Goal: Information Seeking & Learning: Learn about a topic

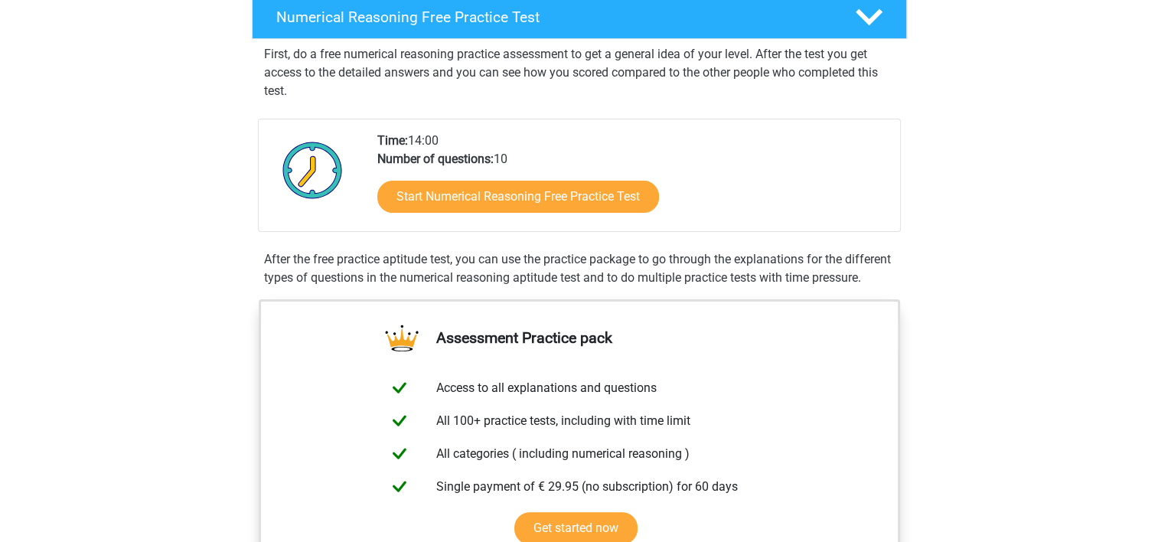
scroll to position [263, 0]
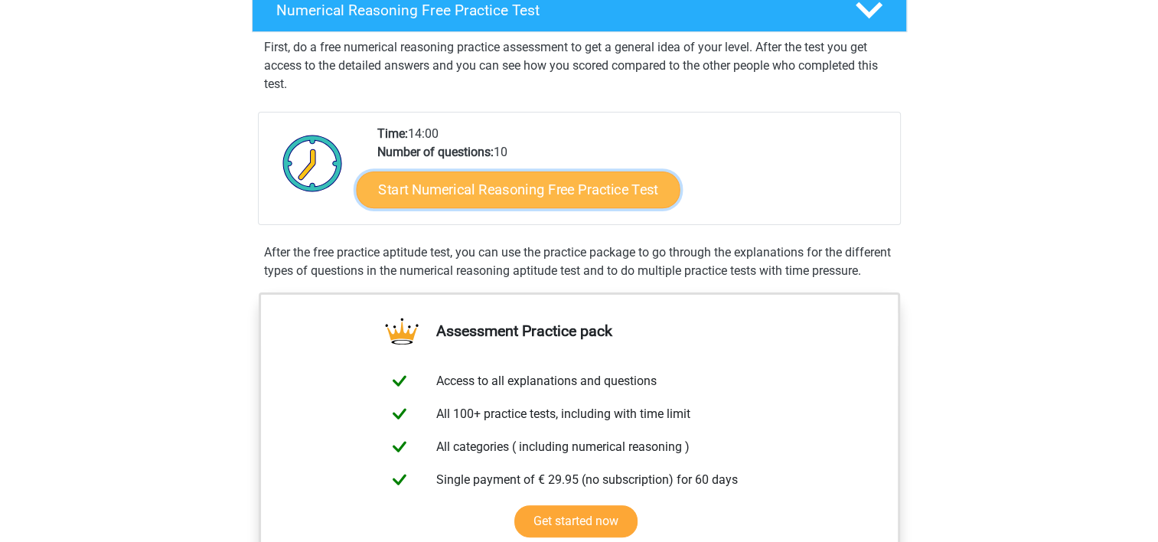
click at [585, 178] on link "Start Numerical Reasoning Free Practice Test" at bounding box center [518, 189] width 324 height 37
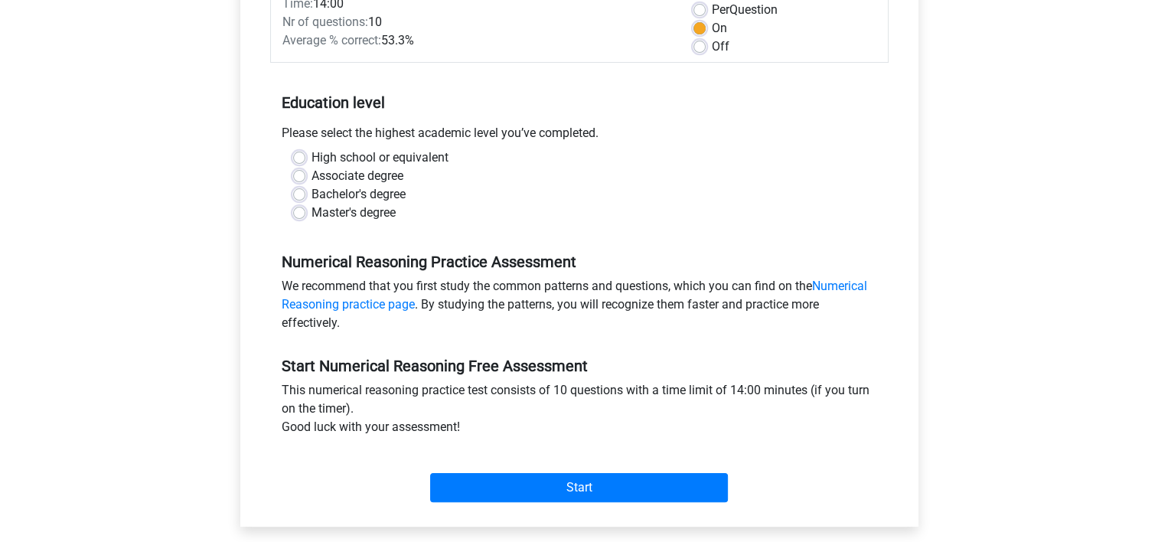
scroll to position [237, 0]
click at [312, 191] on label "Bachelor's degree" at bounding box center [359, 193] width 94 height 18
click at [299, 191] on input "Bachelor's degree" at bounding box center [299, 191] width 12 height 15
radio input "true"
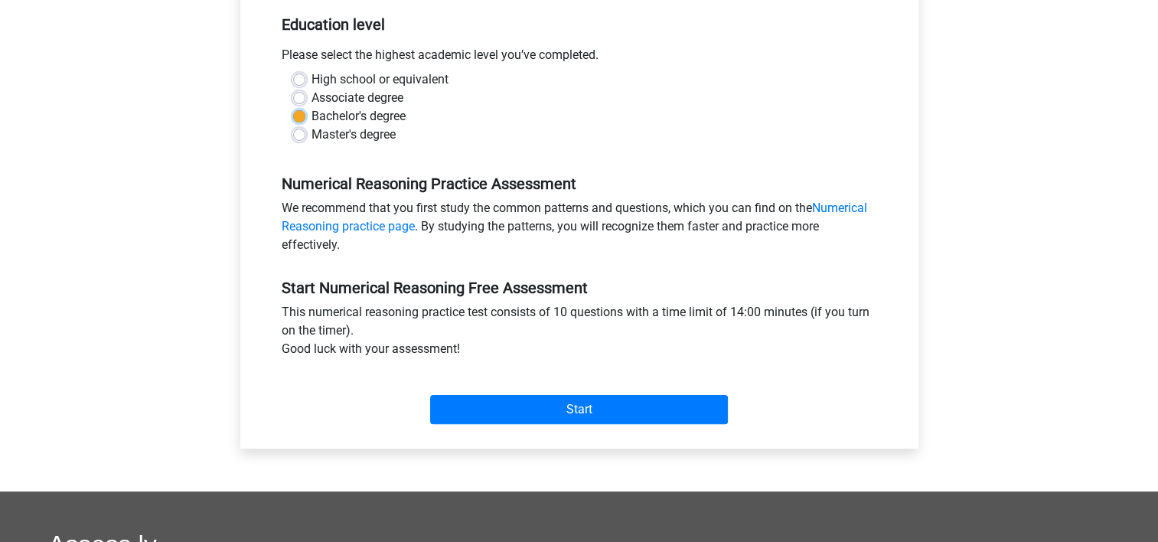
scroll to position [320, 0]
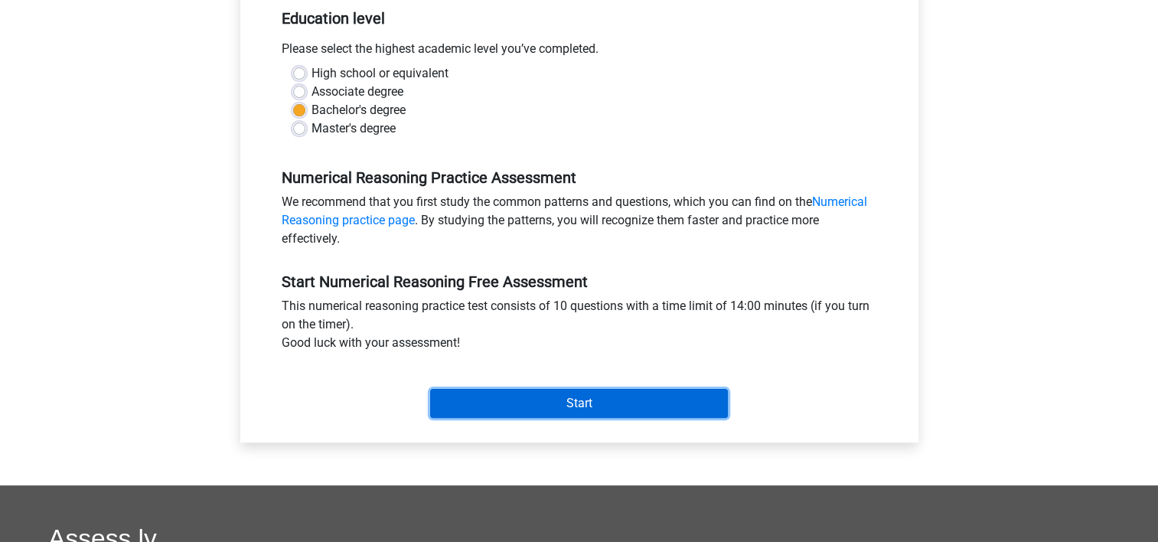
click at [630, 401] on input "Start" at bounding box center [579, 403] width 298 height 29
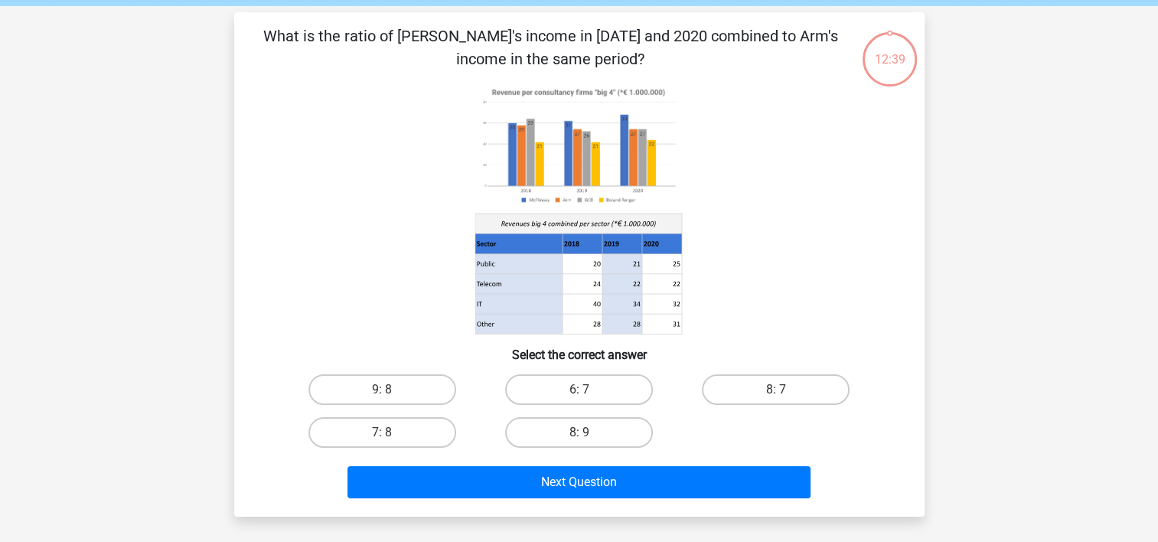
scroll to position [64, 0]
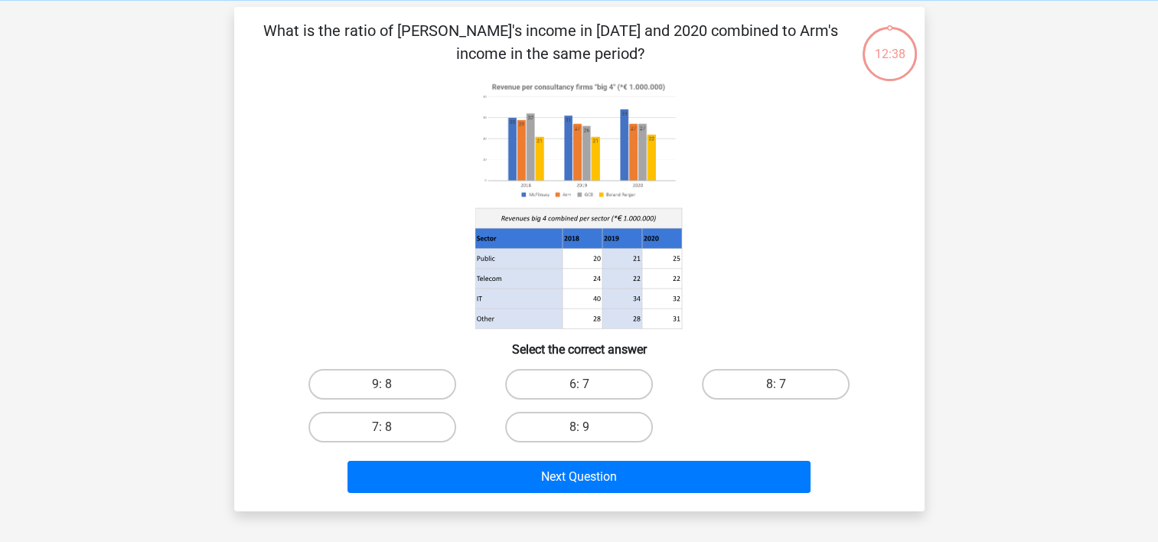
click at [779, 385] on input "8: 7" at bounding box center [781, 389] width 10 height 10
radio input "true"
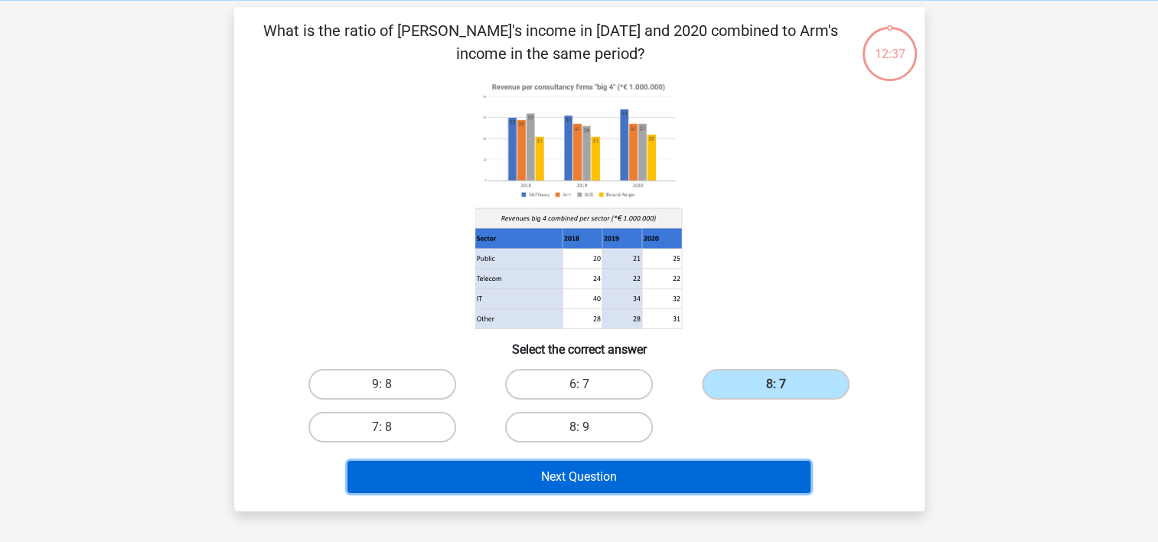
click at [692, 465] on button "Next Question" at bounding box center [578, 477] width 463 height 32
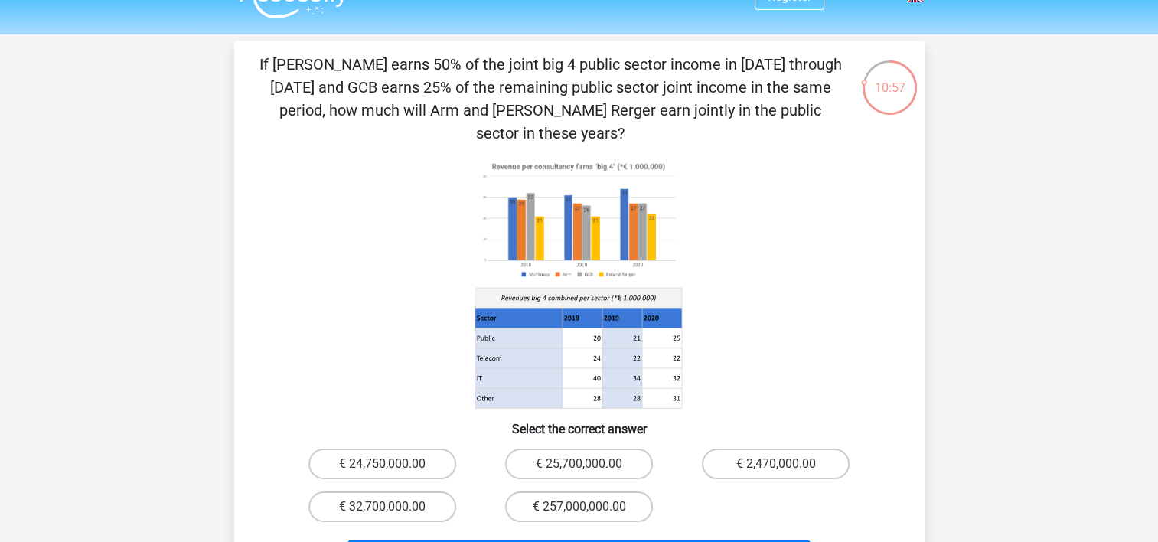
scroll to position [31, 0]
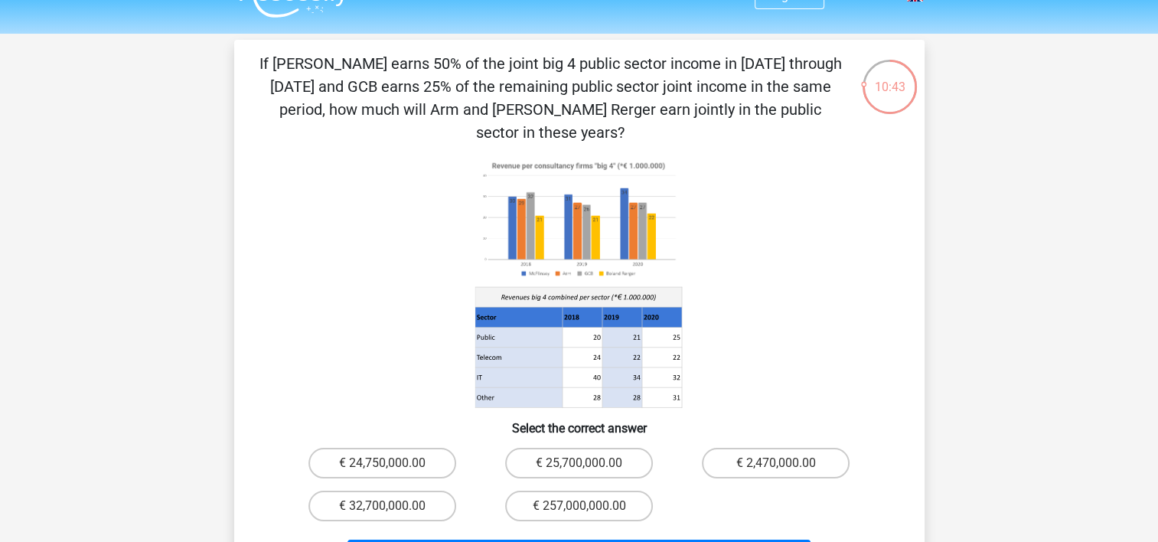
click at [797, 442] on div "€ 2,470,000.00" at bounding box center [775, 463] width 197 height 43
click at [739, 448] on label "€ 2,470,000.00" at bounding box center [776, 463] width 148 height 31
click at [776, 463] on input "€ 2,470,000.00" at bounding box center [781, 468] width 10 height 10
radio input "true"
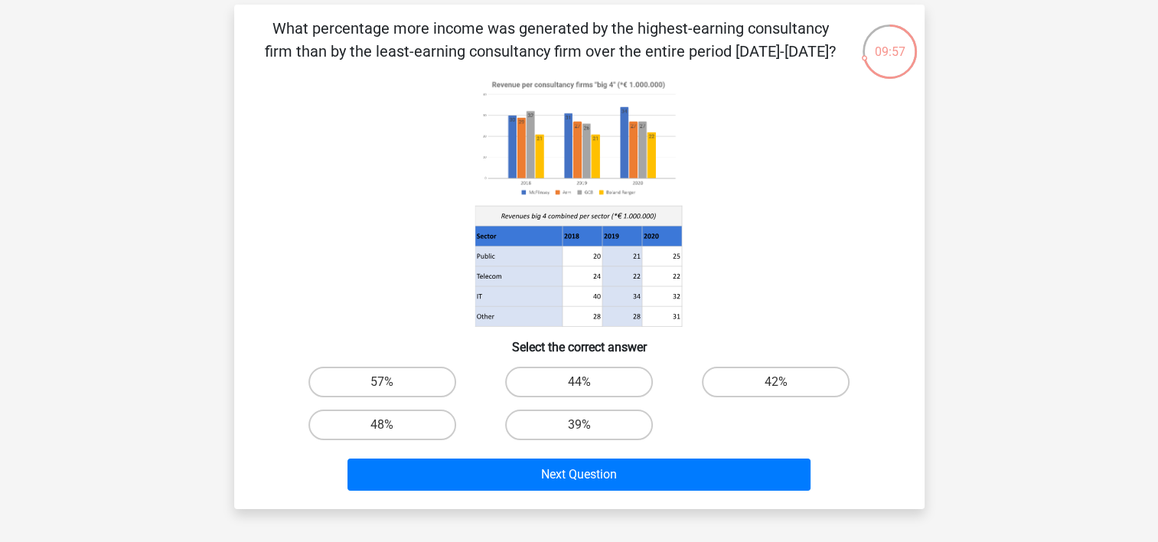
scroll to position [67, 0]
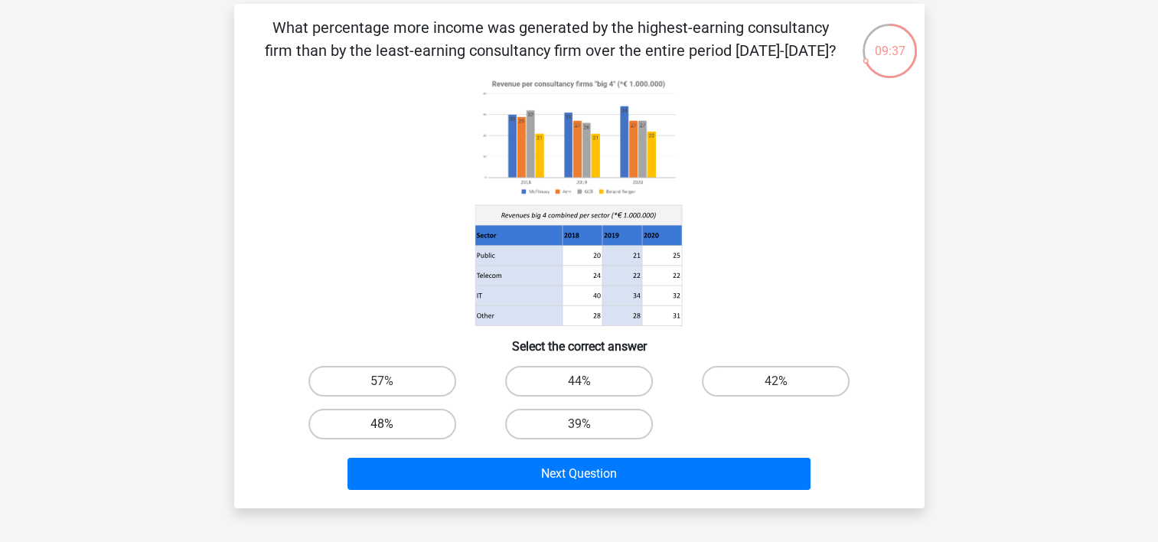
click at [395, 421] on label "48%" at bounding box center [382, 424] width 148 height 31
click at [392, 424] on input "48%" at bounding box center [387, 429] width 10 height 10
radio input "true"
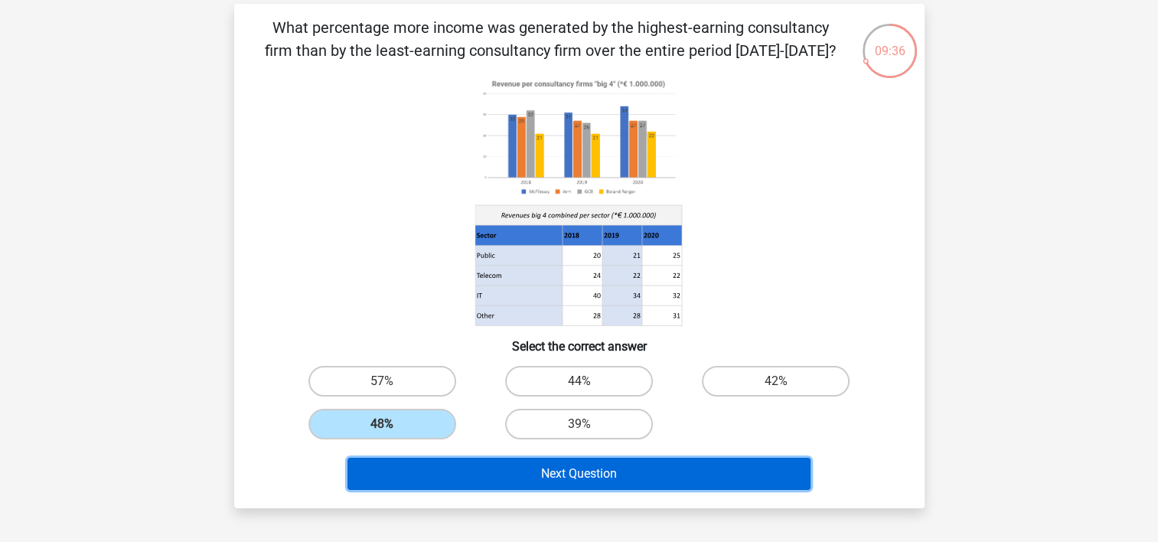
click at [592, 459] on button "Next Question" at bounding box center [578, 474] width 463 height 32
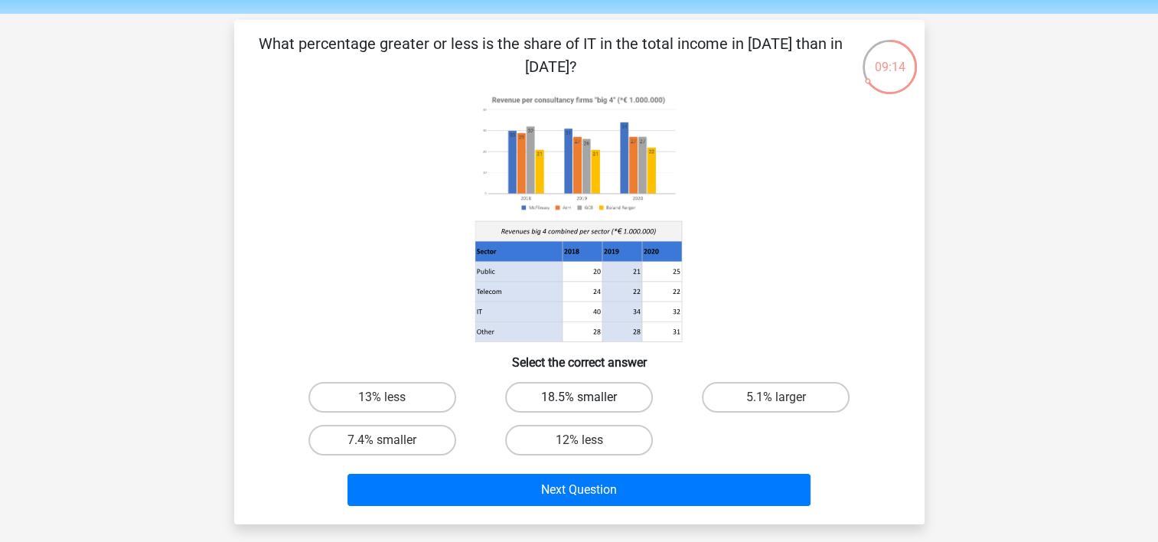
scroll to position [55, 0]
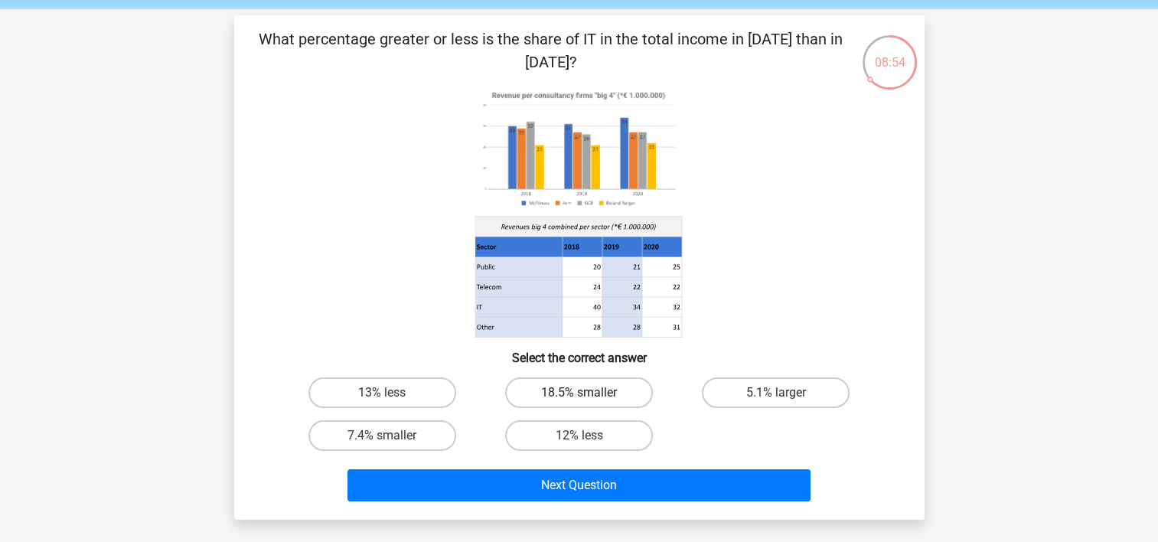
click at [628, 393] on label "18.5% smaller" at bounding box center [579, 392] width 148 height 31
click at [589, 393] on input "18.5% smaller" at bounding box center [584, 398] width 10 height 10
radio input "true"
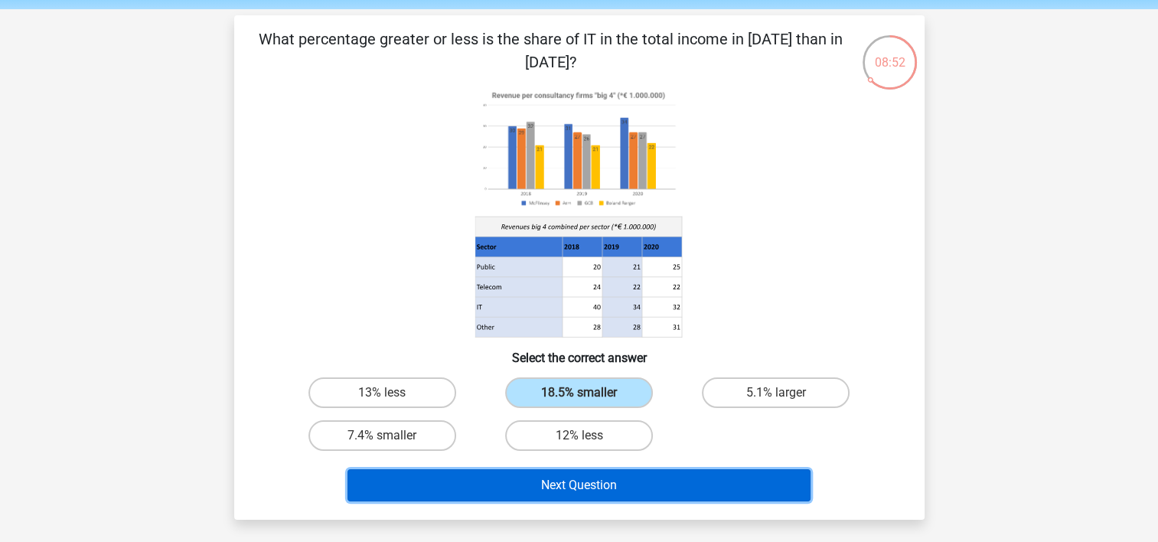
click at [650, 485] on button "Next Question" at bounding box center [578, 485] width 463 height 32
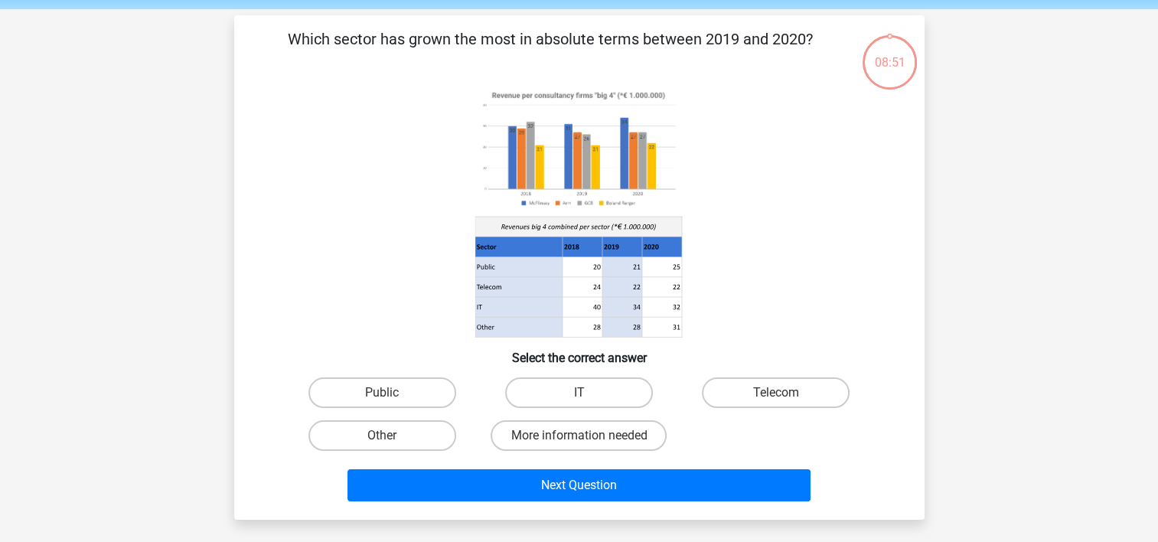
scroll to position [70, 0]
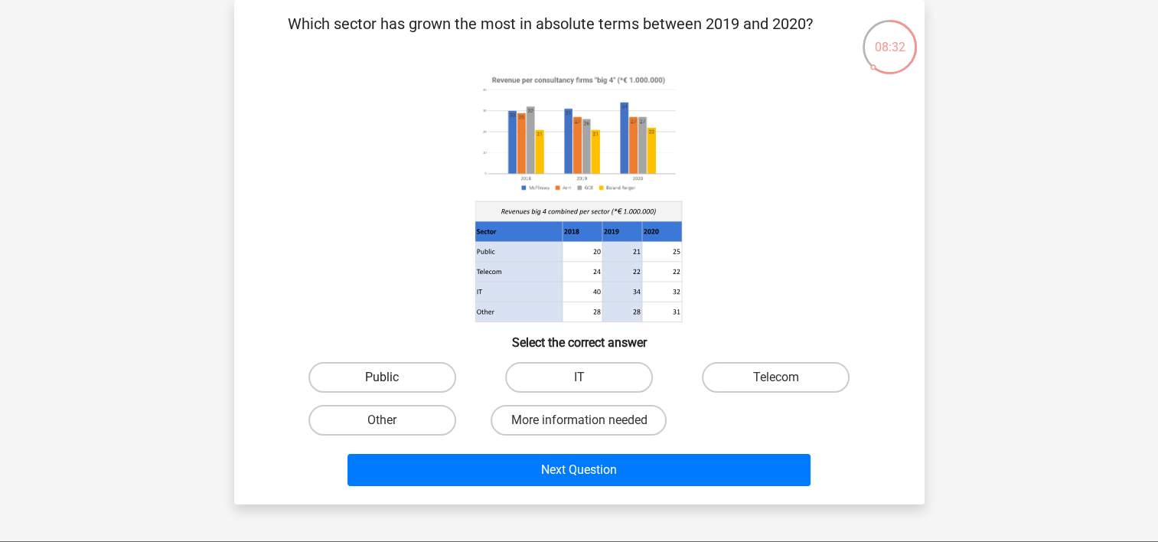
click at [413, 380] on label "Public" at bounding box center [382, 377] width 148 height 31
click at [392, 380] on input "Public" at bounding box center [387, 382] width 10 height 10
radio input "true"
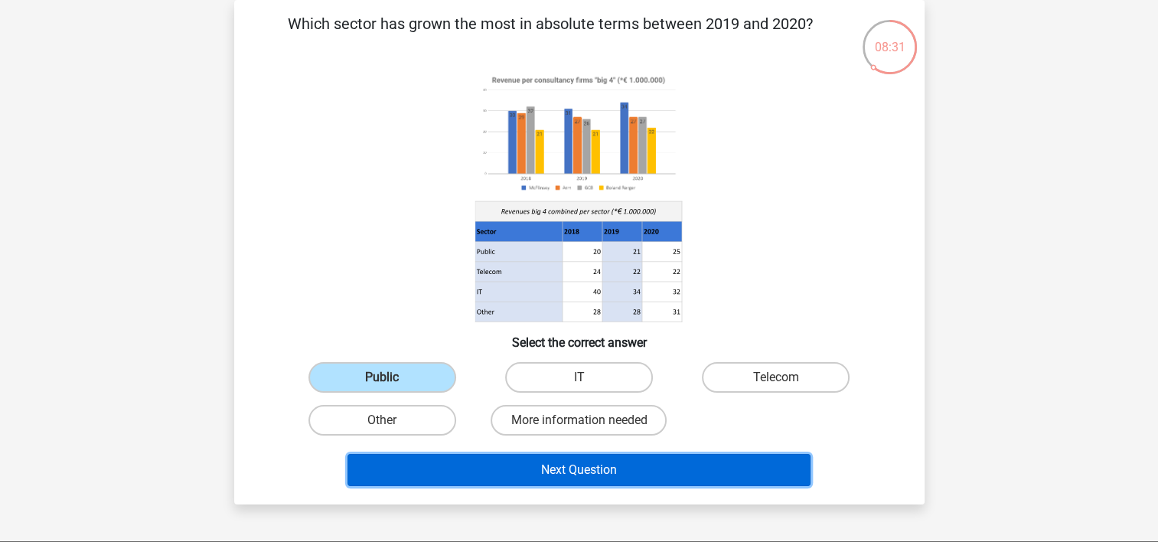
click at [563, 471] on button "Next Question" at bounding box center [578, 470] width 463 height 32
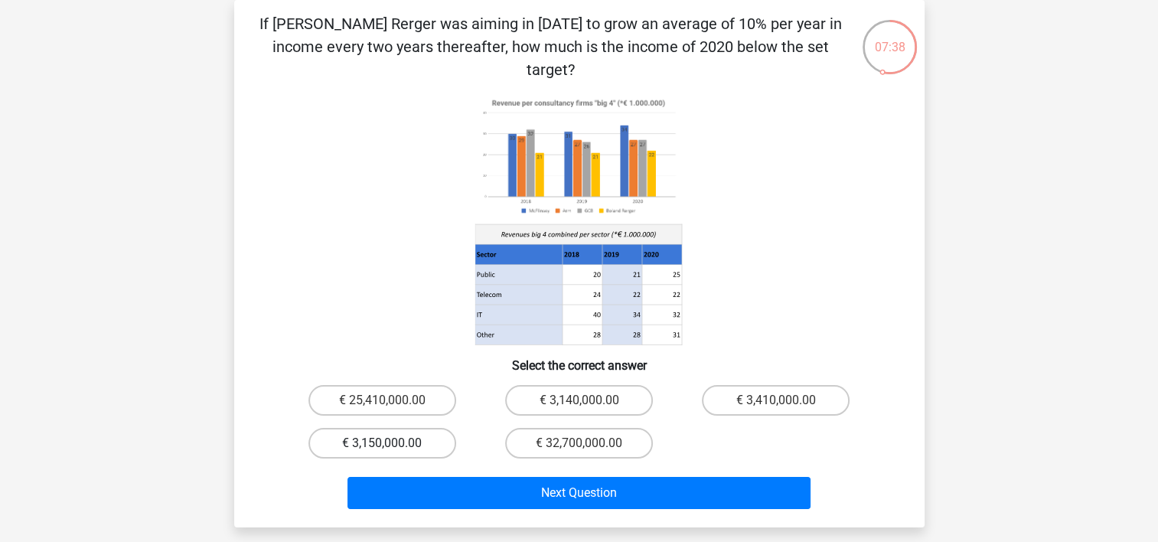
click at [413, 428] on label "€ 3,150,000.00" at bounding box center [382, 443] width 148 height 31
click at [392, 443] on input "€ 3,150,000.00" at bounding box center [387, 448] width 10 height 10
radio input "true"
click at [804, 385] on label "€ 3,410,000.00" at bounding box center [776, 400] width 148 height 31
click at [786, 400] on input "€ 3,410,000.00" at bounding box center [781, 405] width 10 height 10
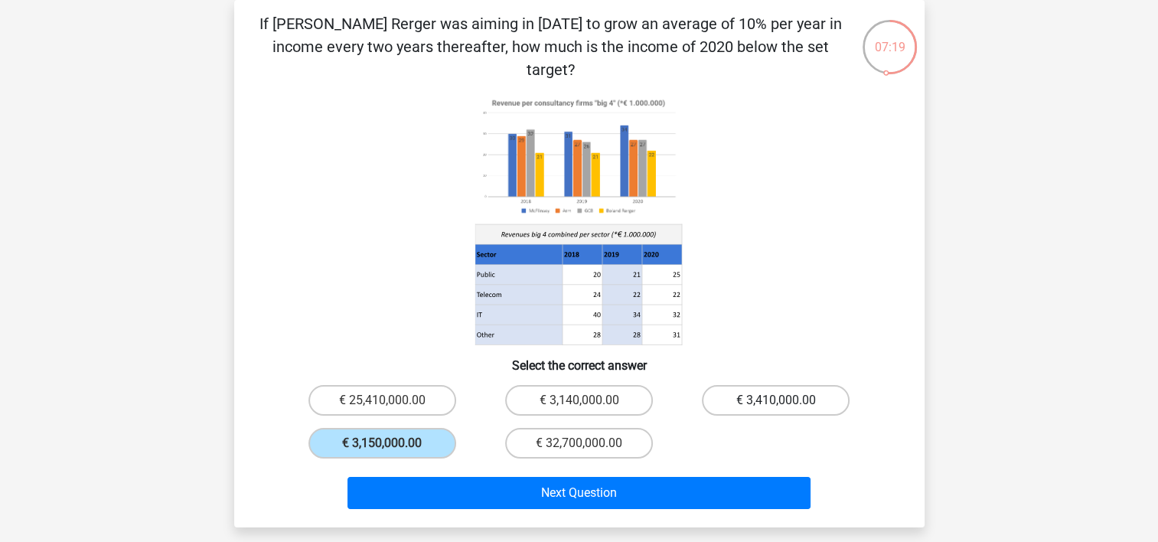
radio input "true"
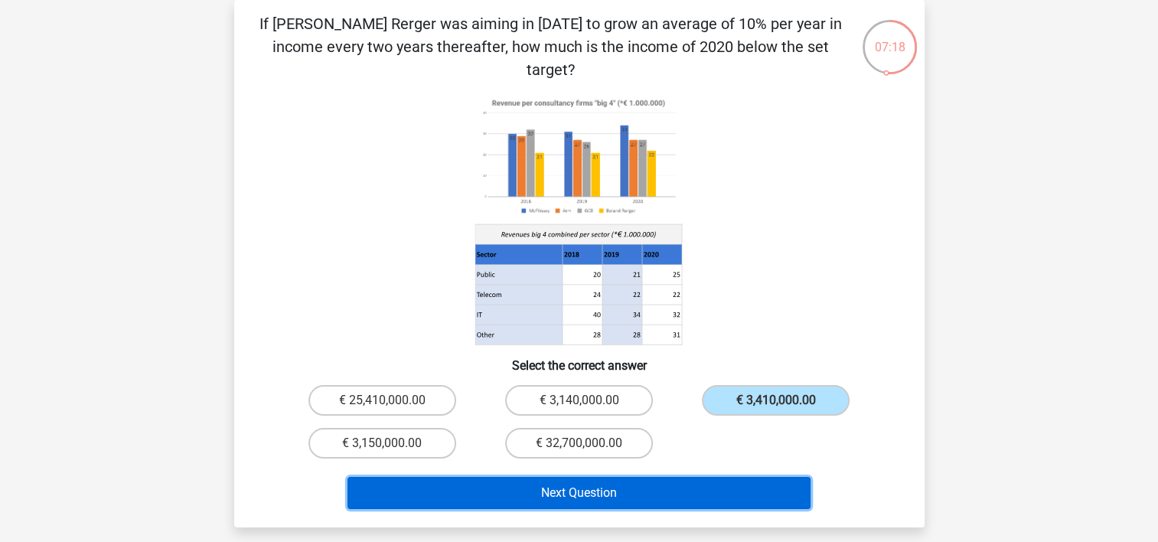
click at [720, 477] on button "Next Question" at bounding box center [578, 493] width 463 height 32
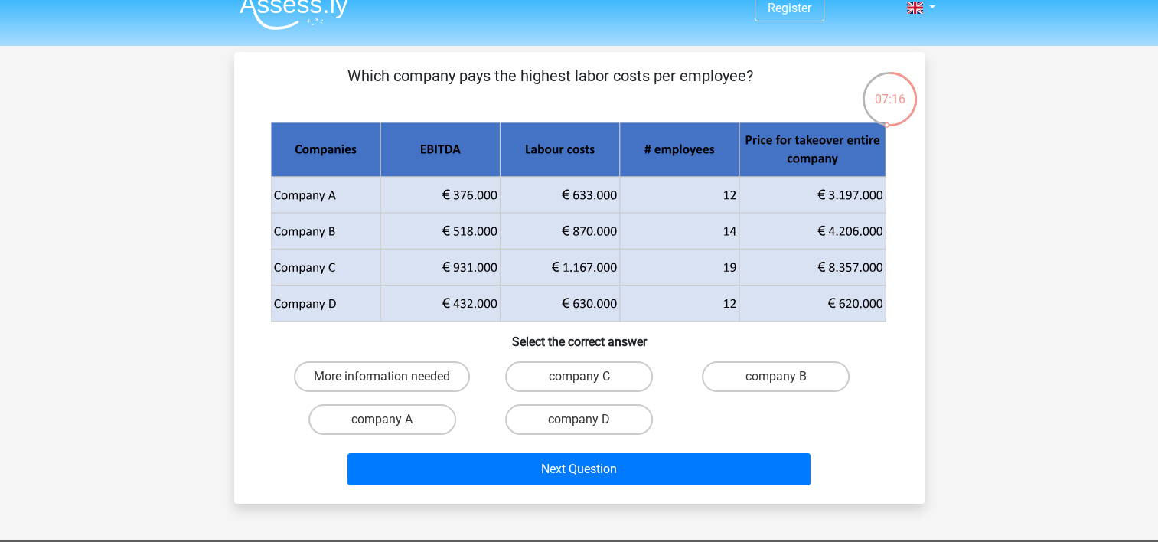
scroll to position [26, 0]
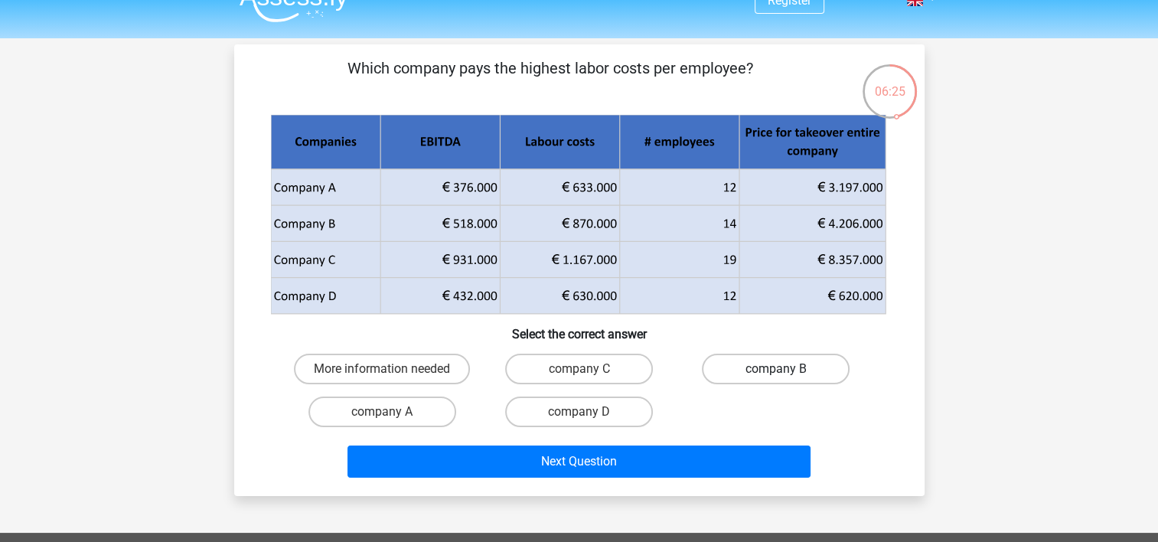
click at [777, 367] on label "company B" at bounding box center [776, 369] width 148 height 31
click at [777, 369] on input "company B" at bounding box center [781, 374] width 10 height 10
radio input "true"
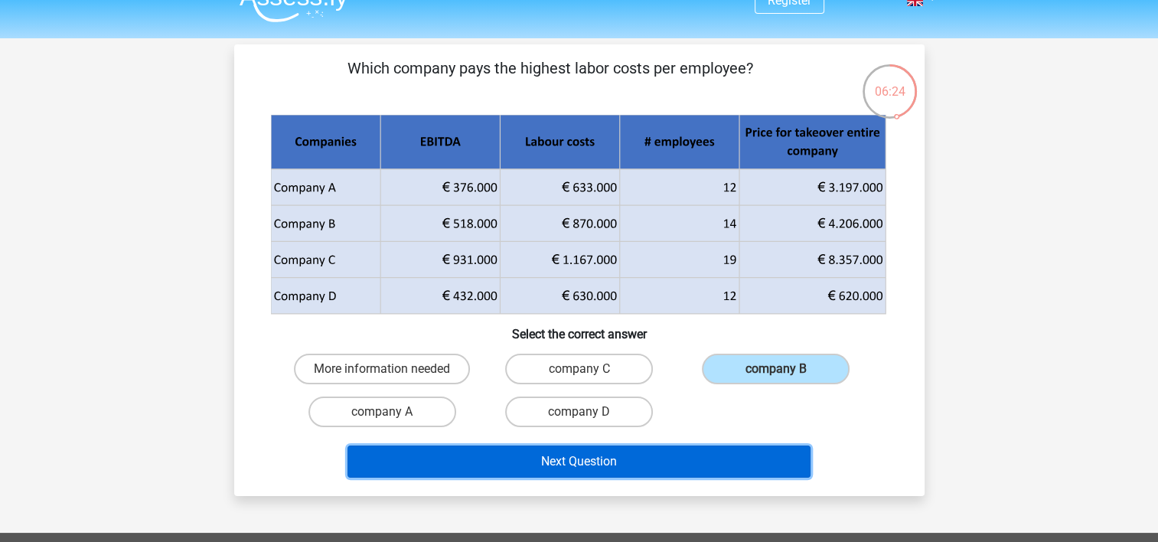
click at [717, 471] on button "Next Question" at bounding box center [578, 461] width 463 height 32
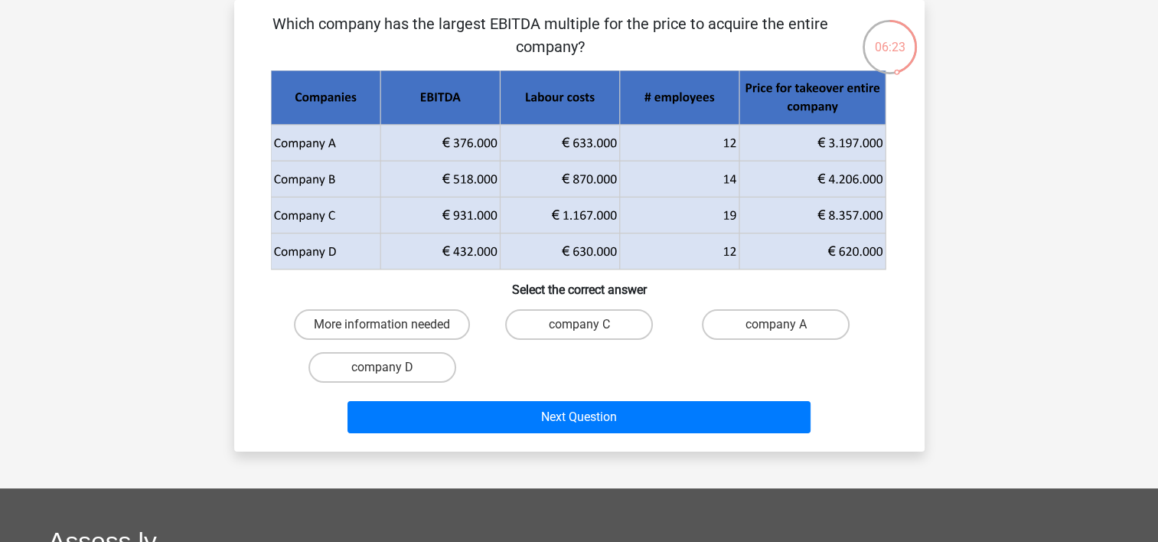
scroll to position [0, 0]
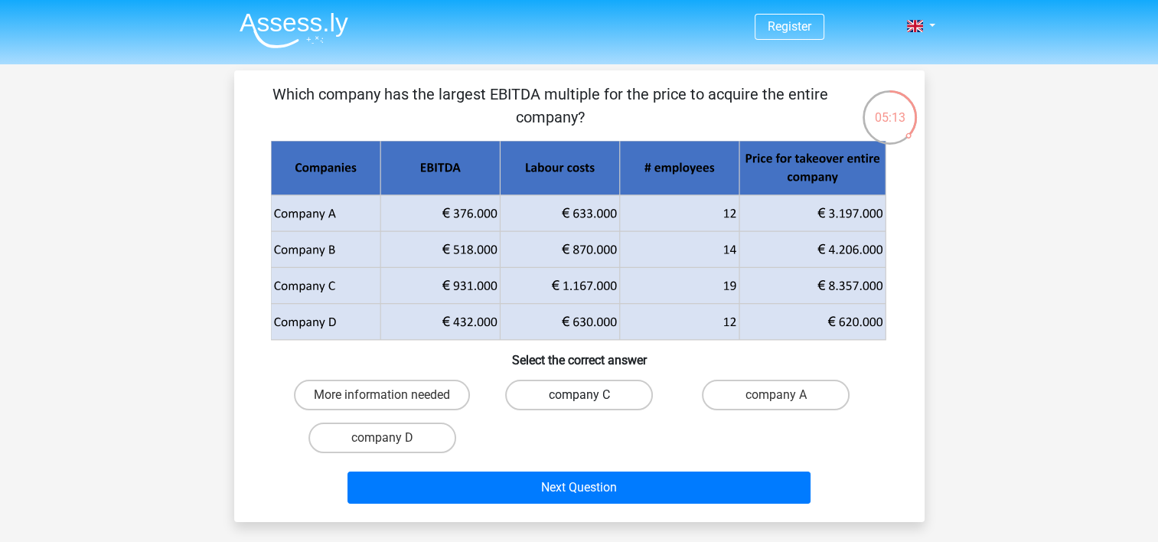
click at [576, 397] on label "company C" at bounding box center [579, 395] width 148 height 31
click at [579, 397] on input "company C" at bounding box center [584, 400] width 10 height 10
radio input "true"
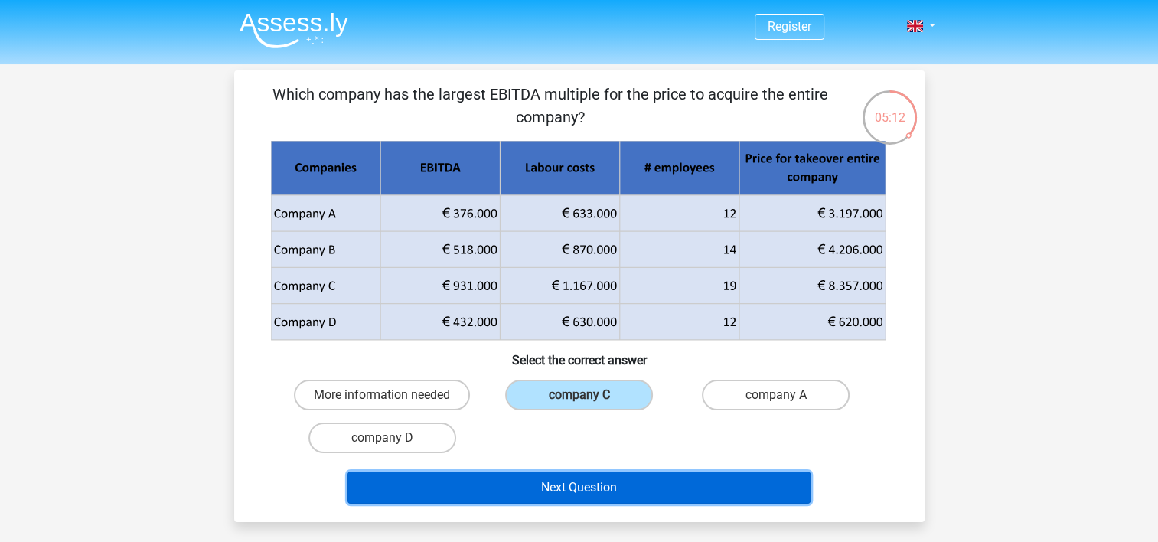
click at [590, 490] on button "Next Question" at bounding box center [578, 487] width 463 height 32
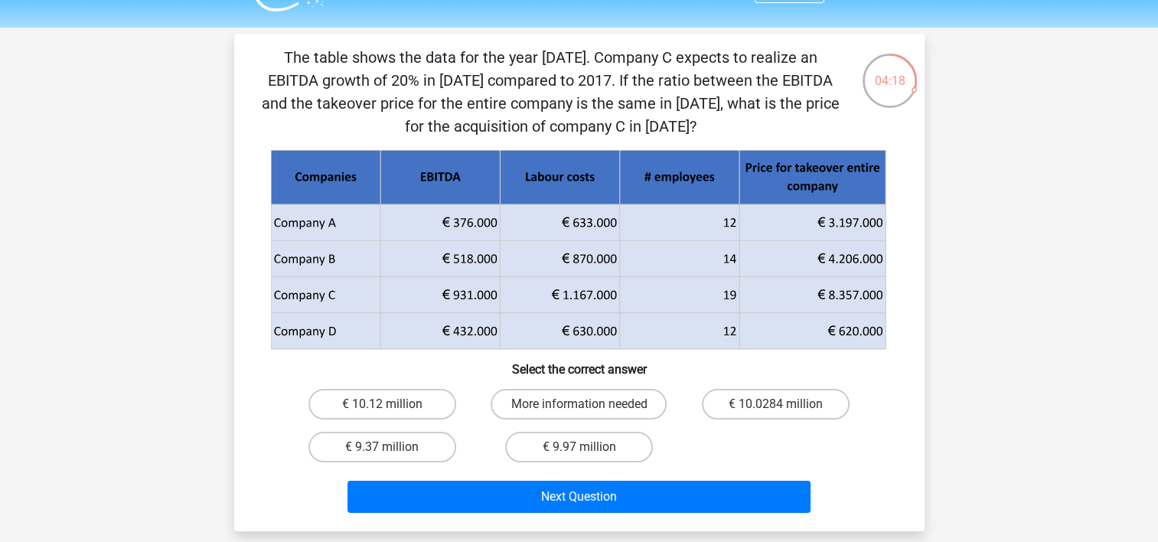
scroll to position [49, 0]
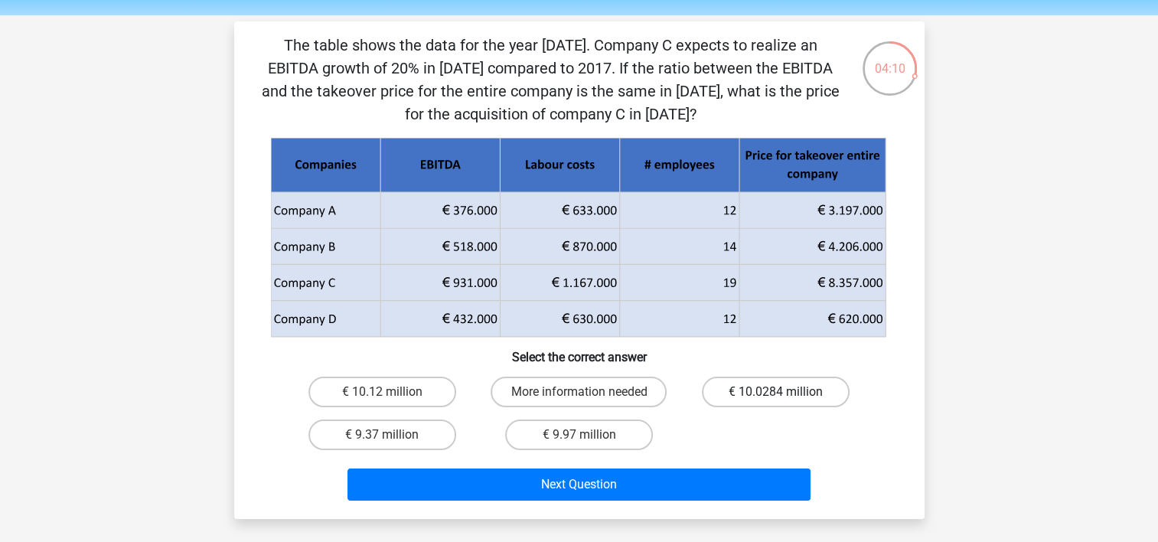
click at [770, 395] on label "€ 10.0284 million" at bounding box center [776, 392] width 148 height 31
click at [776, 395] on input "€ 10.0284 million" at bounding box center [781, 397] width 10 height 10
radio input "true"
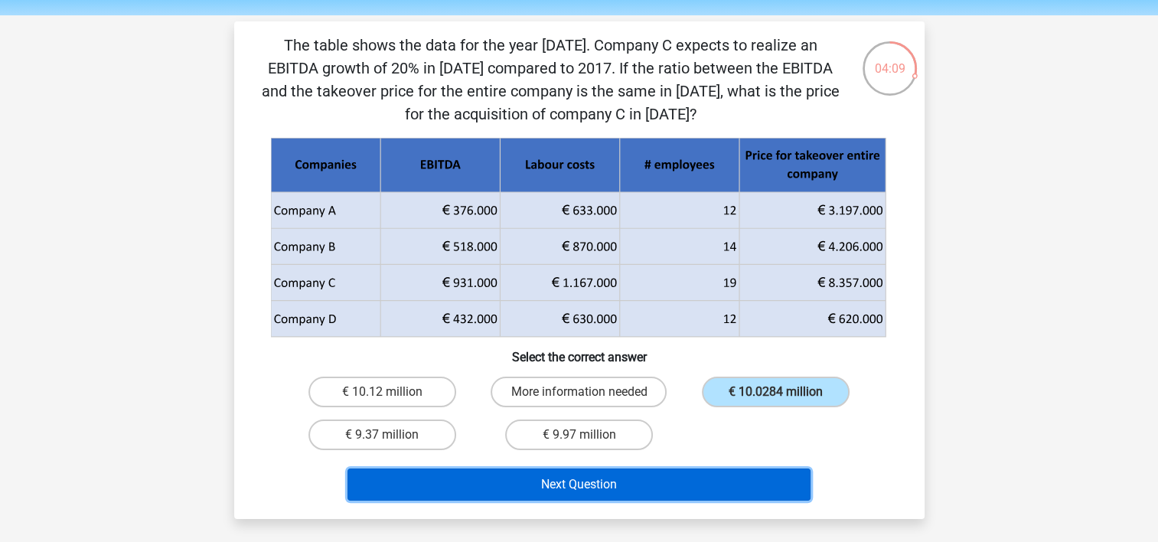
click at [722, 487] on button "Next Question" at bounding box center [578, 484] width 463 height 32
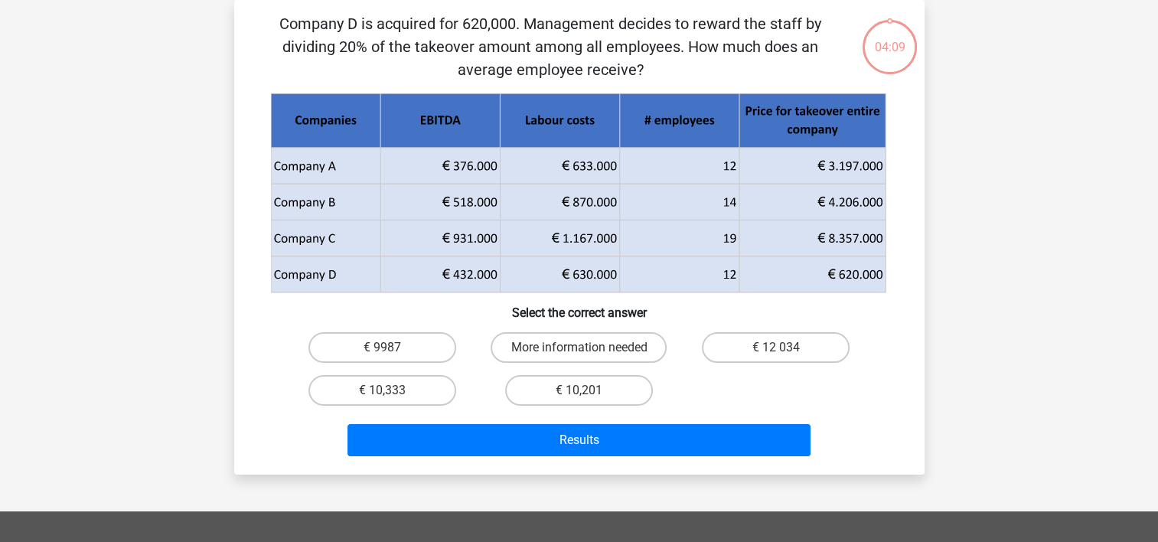
scroll to position [0, 0]
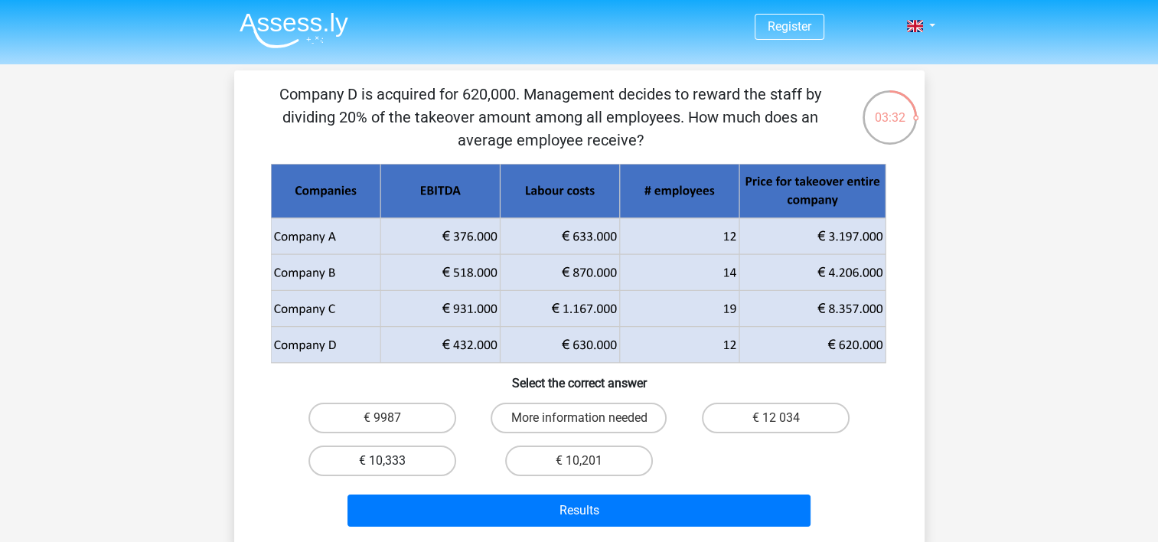
click at [398, 458] on label "€ 10,333" at bounding box center [382, 460] width 148 height 31
click at [392, 461] on input "€ 10,333" at bounding box center [387, 466] width 10 height 10
radio input "true"
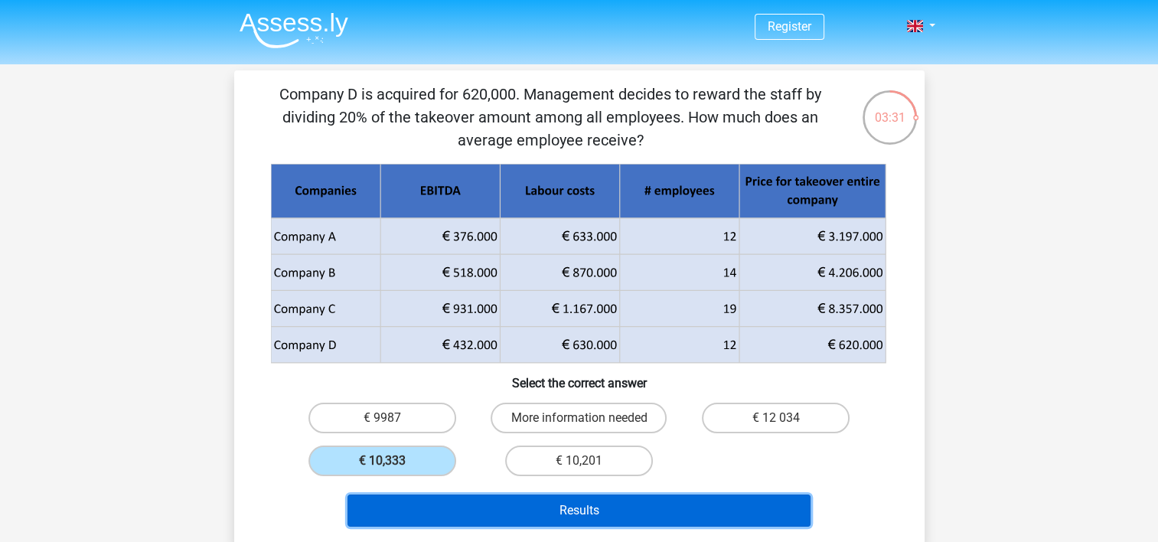
click at [588, 511] on button "Results" at bounding box center [578, 510] width 463 height 32
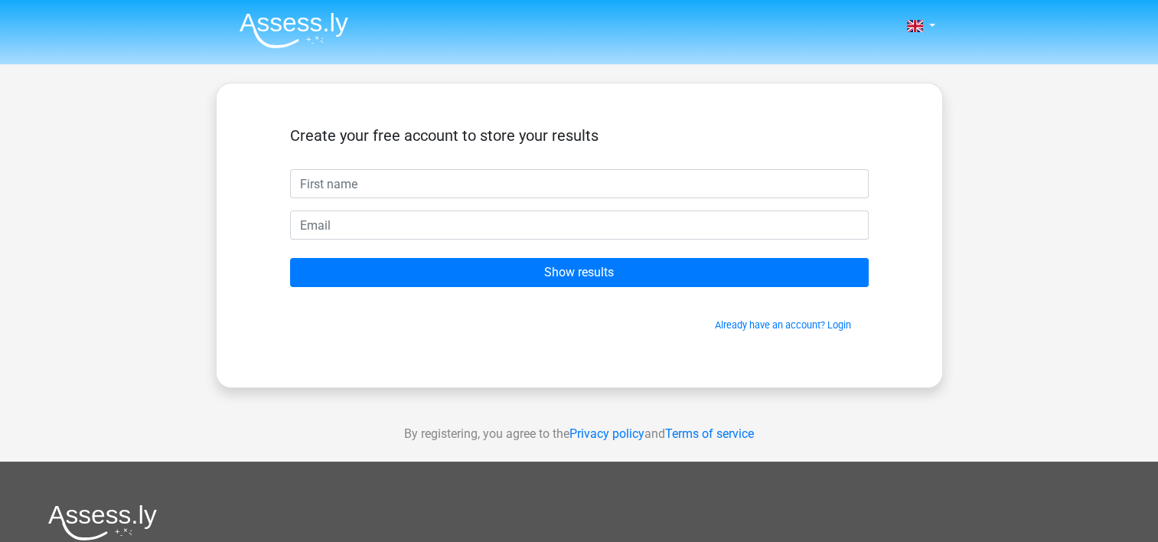
click at [407, 175] on input "text" at bounding box center [579, 183] width 579 height 29
type input "Donna-Tinke"
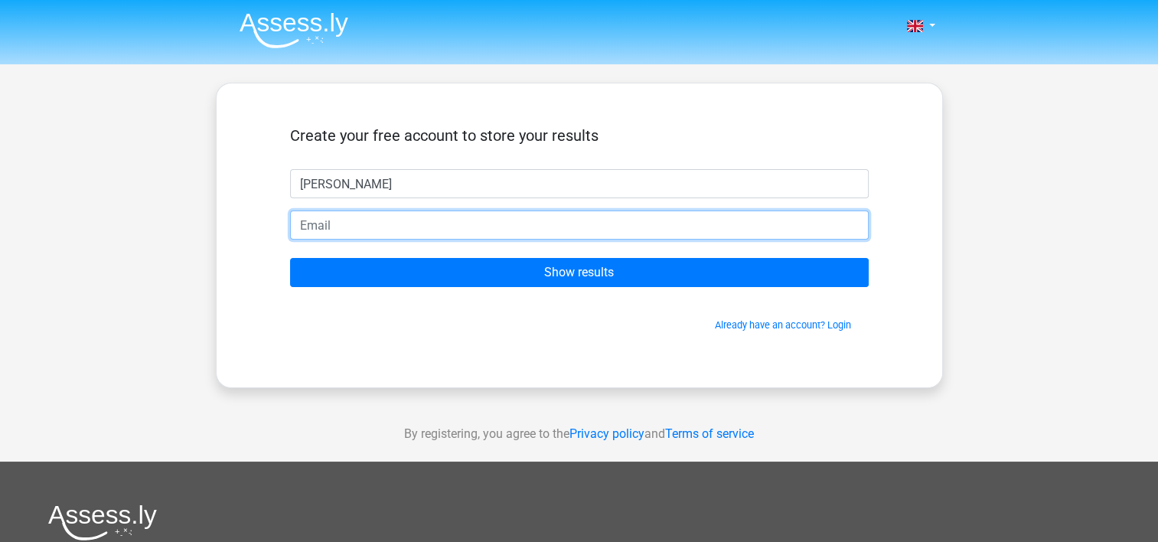
click at [383, 227] on input "email" at bounding box center [579, 224] width 579 height 29
type input "donnatinke@gmail.com"
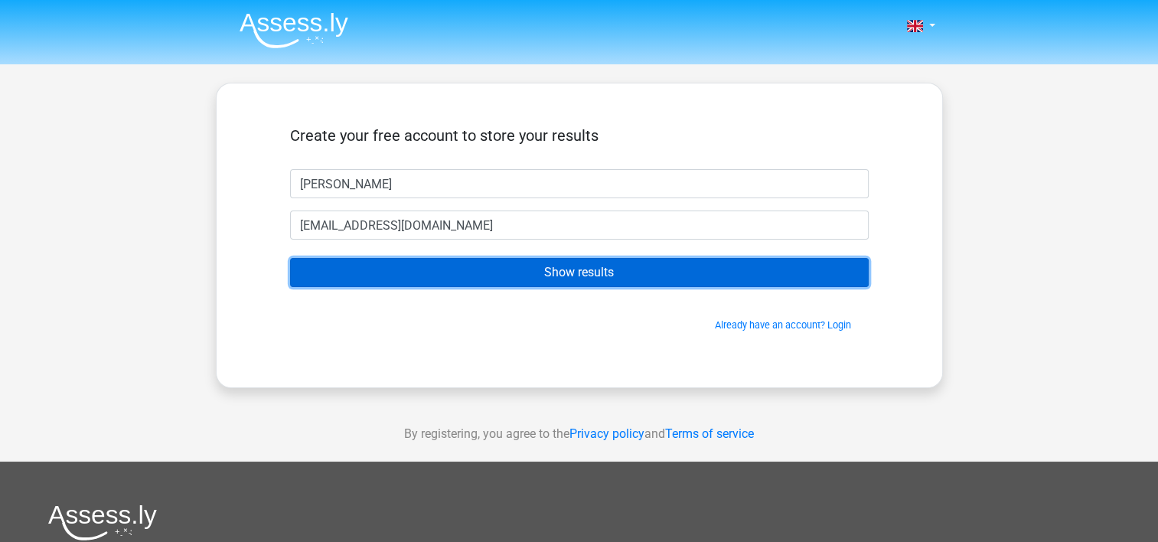
click at [390, 277] on input "Show results" at bounding box center [579, 272] width 579 height 29
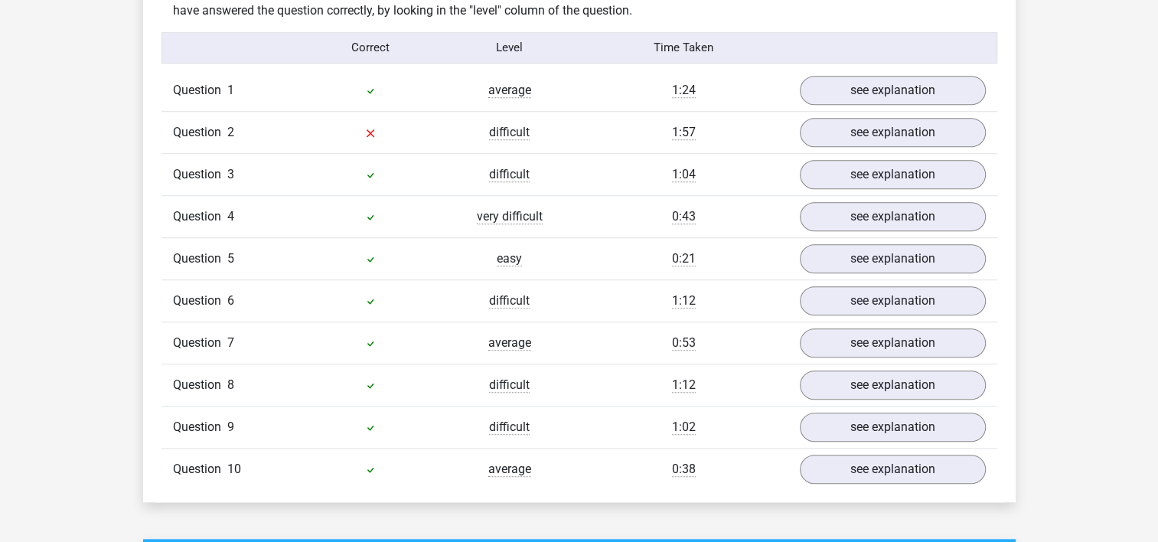
scroll to position [1219, 0]
click at [871, 132] on link "see explanation" at bounding box center [892, 133] width 214 height 34
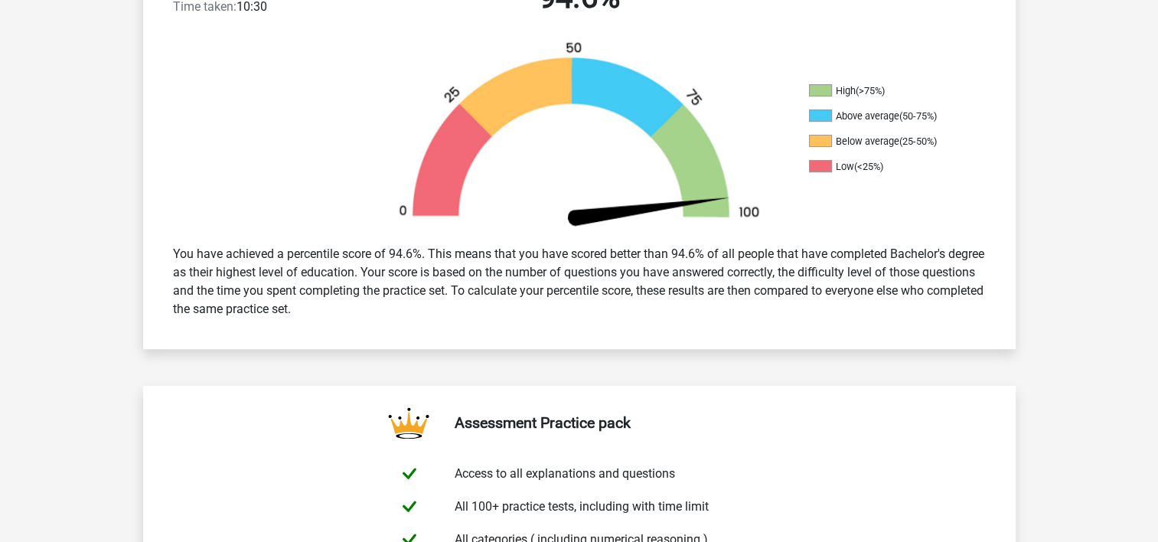
scroll to position [0, 0]
